Goal: Information Seeking & Learning: Learn about a topic

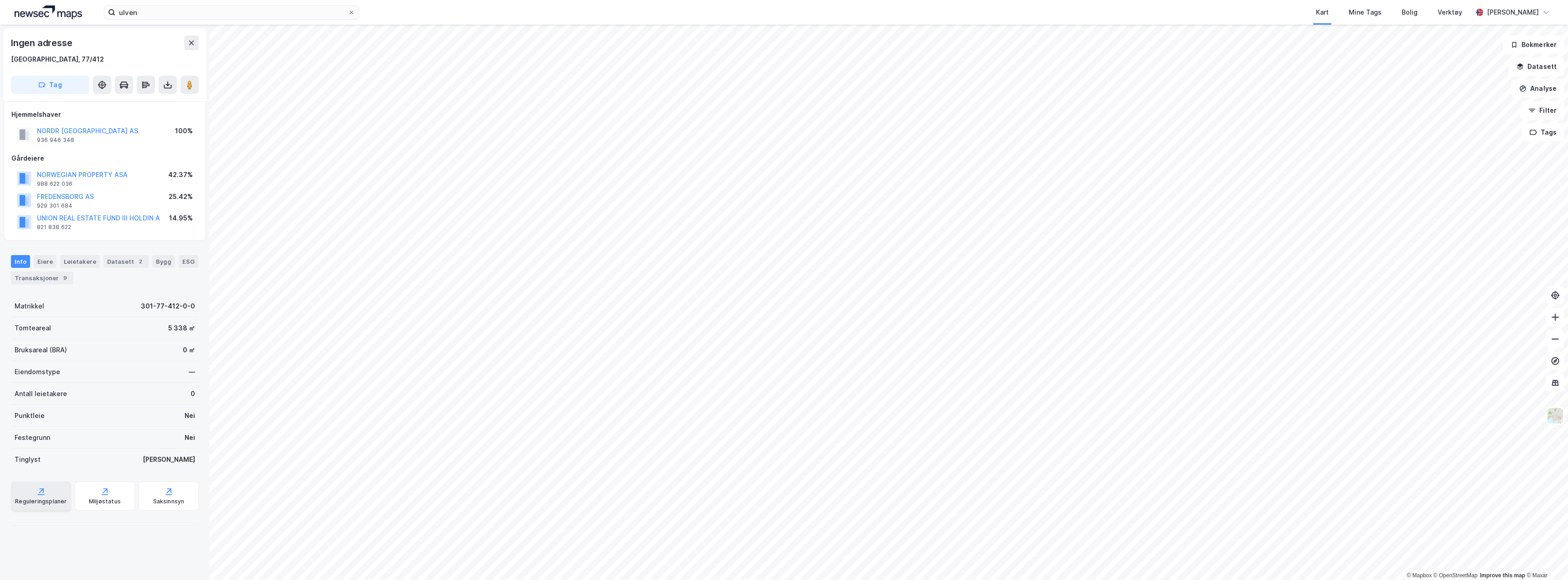
click at [52, 502] on div "Reguleringsplaner" at bounding box center [41, 501] width 52 height 7
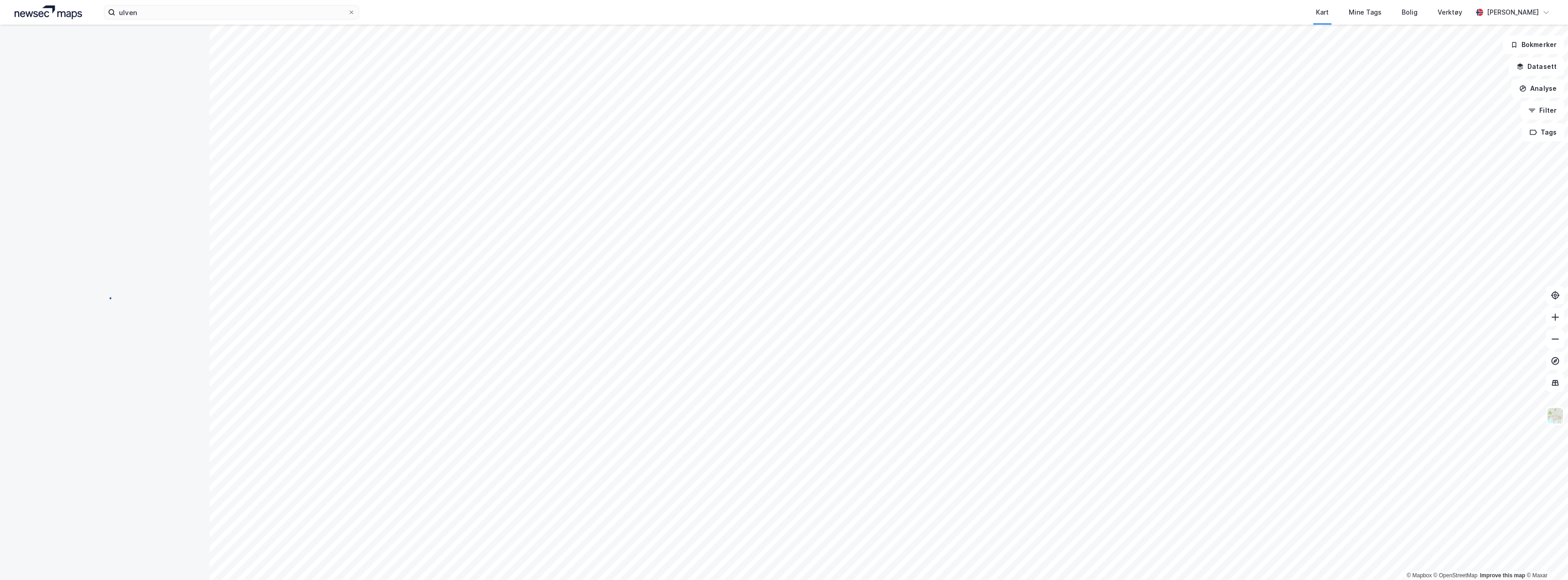
scroll to position [78, 0]
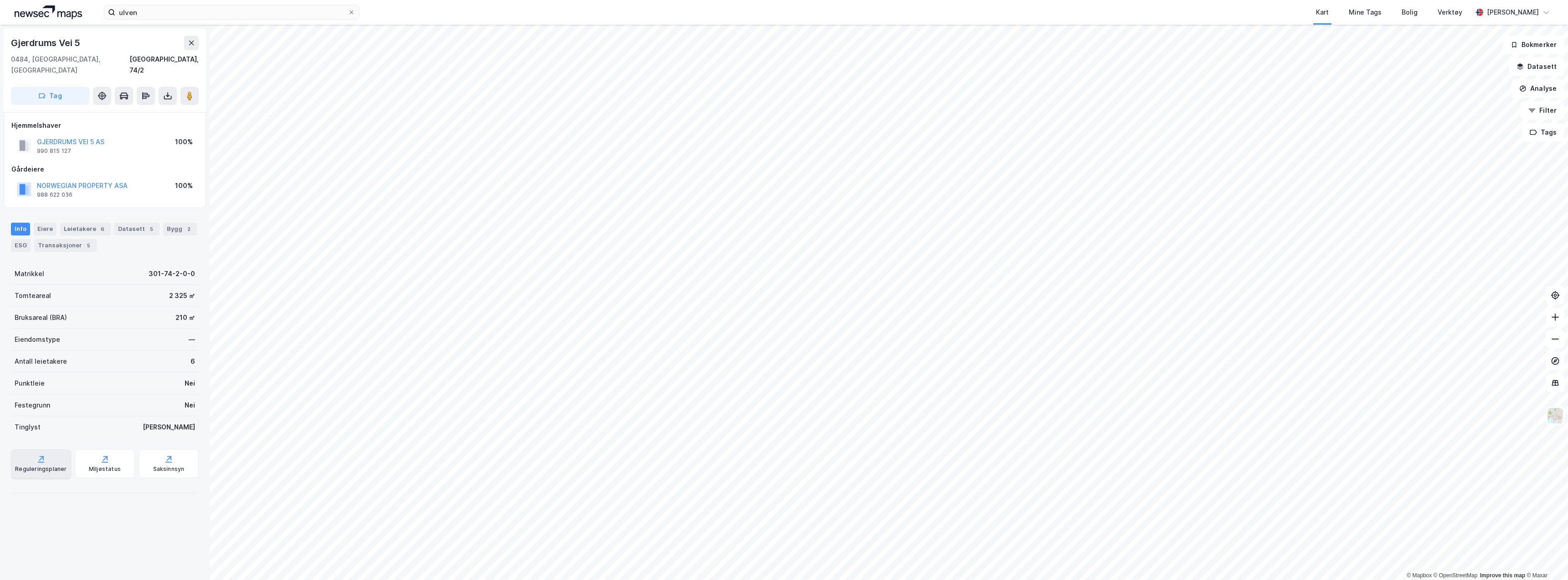
click at [37, 454] on icon at bounding box center [41, 459] width 9 height 9
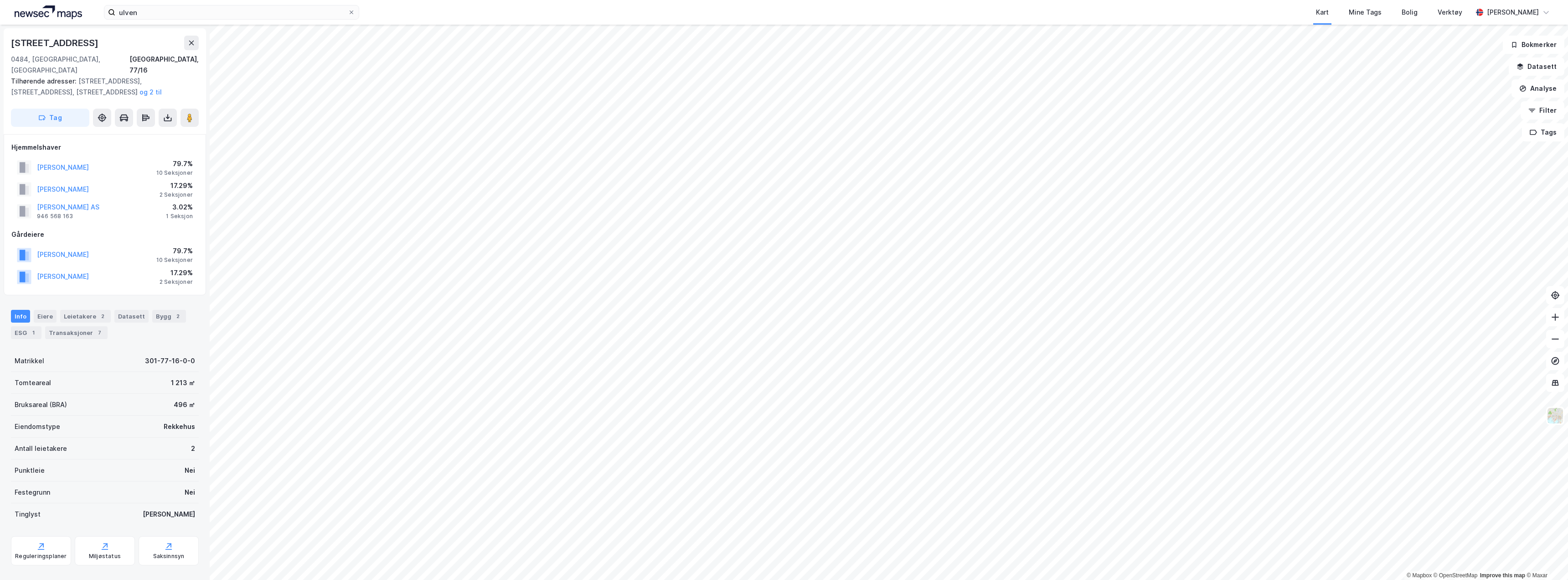
scroll to position [78, 0]
